Goal: Register for event/course

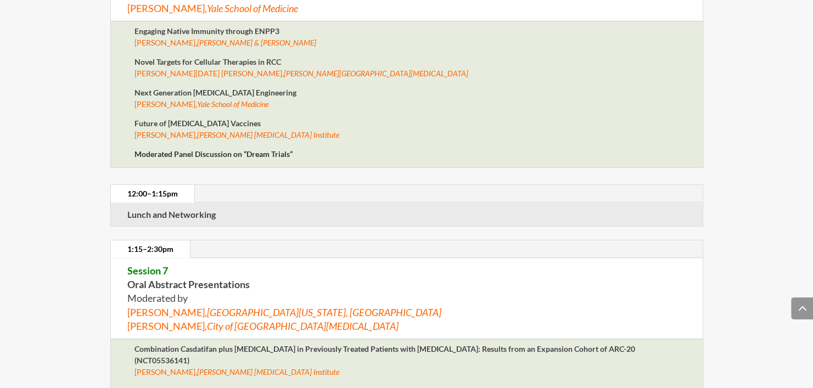
scroll to position [3767, 0]
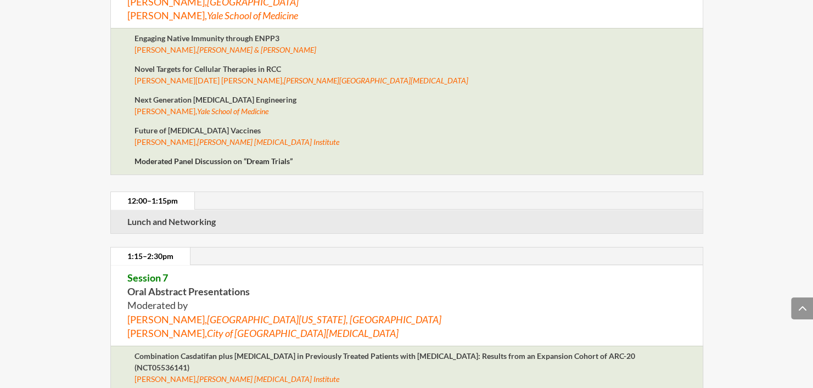
click at [169, 216] on strong "Lunch and Networking" at bounding box center [171, 221] width 88 height 10
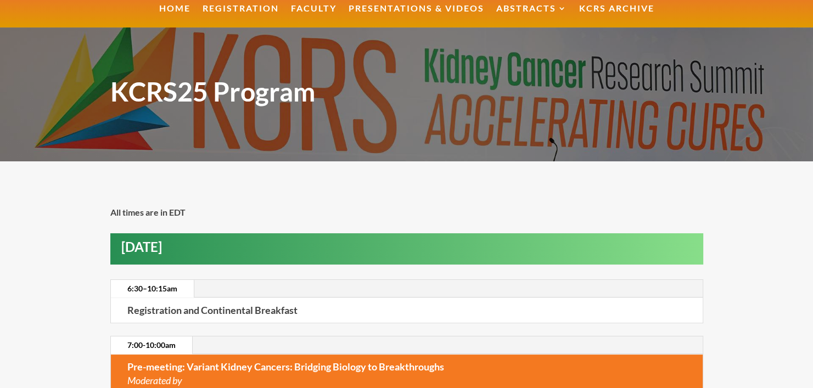
scroll to position [88, 0]
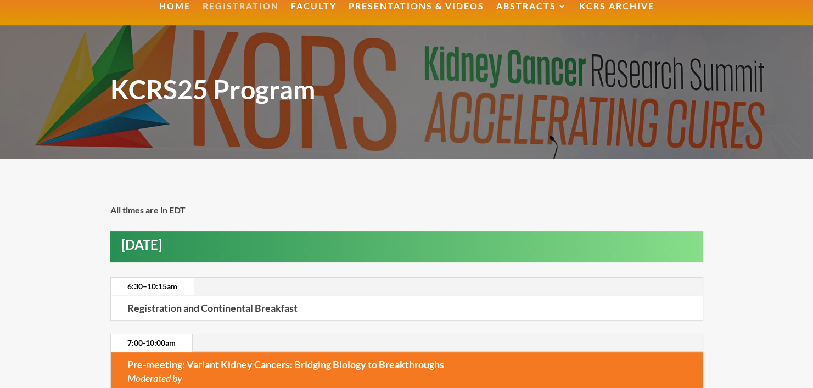
click at [243, 2] on link "Registration" at bounding box center [241, 14] width 76 height 24
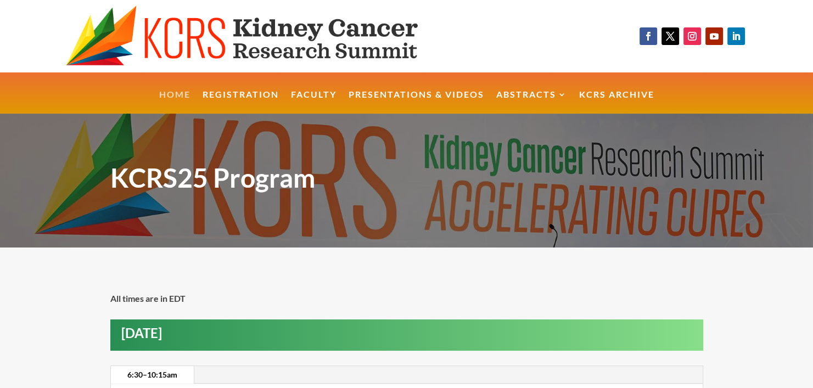
click at [160, 92] on link "Home" at bounding box center [174, 103] width 31 height 24
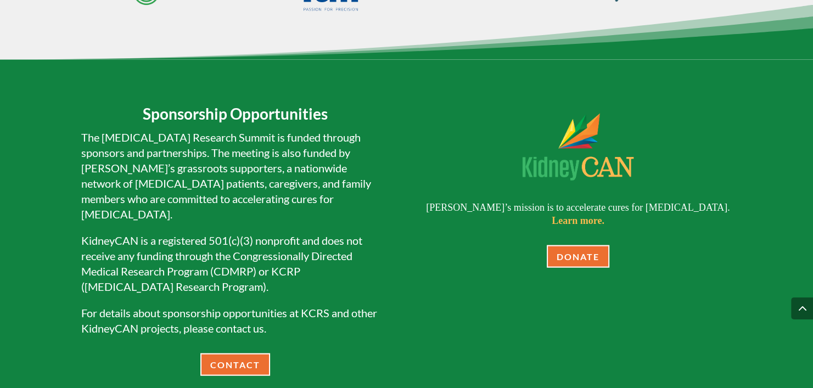
scroll to position [2306, 0]
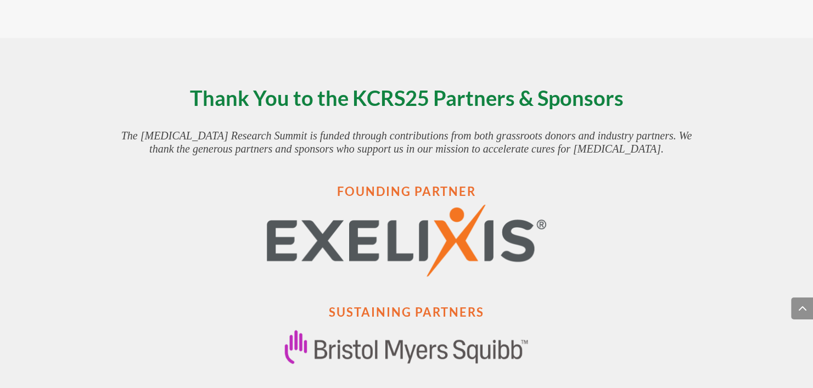
scroll to position [4861, 0]
